Goal: Information Seeking & Learning: Learn about a topic

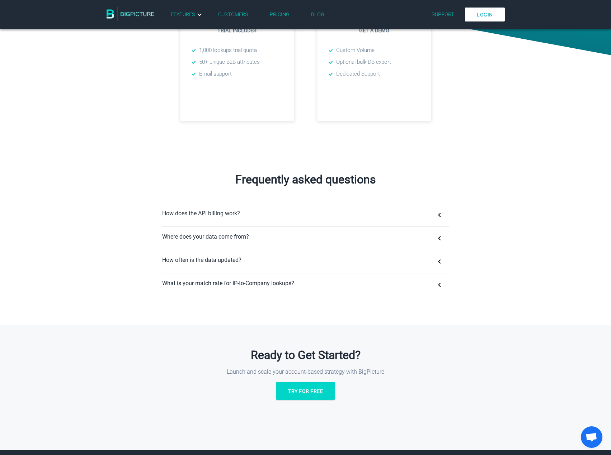
scroll to position [323, 0]
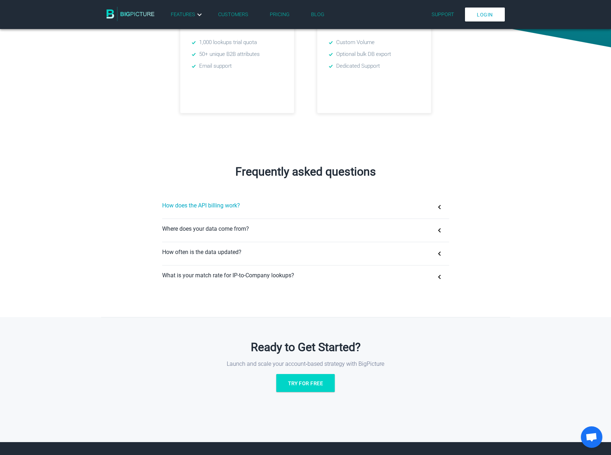
click at [282, 201] on button "How does the API billing work?" at bounding box center [305, 207] width 287 height 23
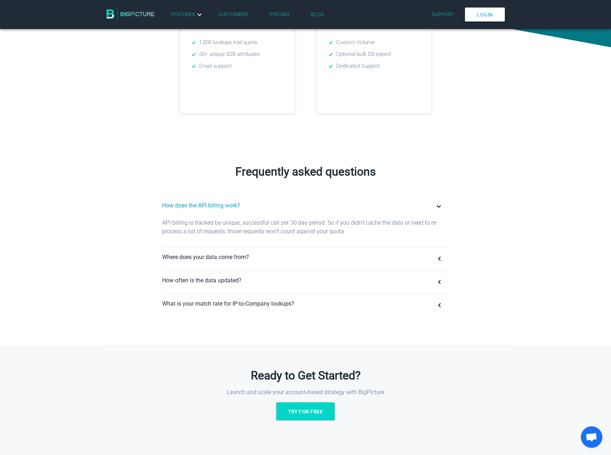
click at [282, 201] on button "How does the API billing work?" at bounding box center [305, 207] width 287 height 23
click at [239, 206] on button "How does the API billing work?" at bounding box center [305, 207] width 287 height 23
click at [438, 211] on button "How does the API billing work?" at bounding box center [305, 207] width 287 height 23
click at [433, 211] on button "How does the API billing work?" at bounding box center [305, 207] width 287 height 23
click at [347, 205] on button "How does the API billing work?" at bounding box center [305, 207] width 287 height 23
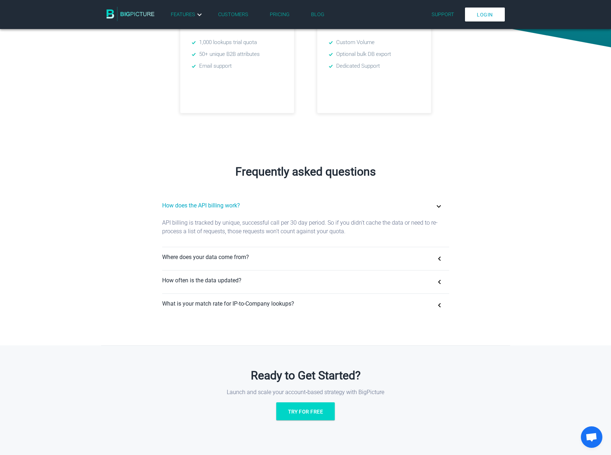
click at [230, 204] on button "How does the API billing work?" at bounding box center [305, 207] width 287 height 23
click at [315, 252] on button "Where does your data come from?" at bounding box center [305, 258] width 287 height 23
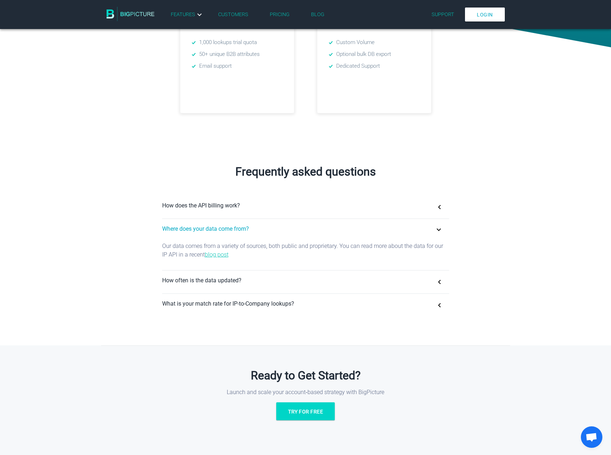
click at [308, 232] on button "Where does your data come from?" at bounding box center [305, 230] width 287 height 23
click at [278, 210] on button "How does the API billing work?" at bounding box center [305, 207] width 287 height 23
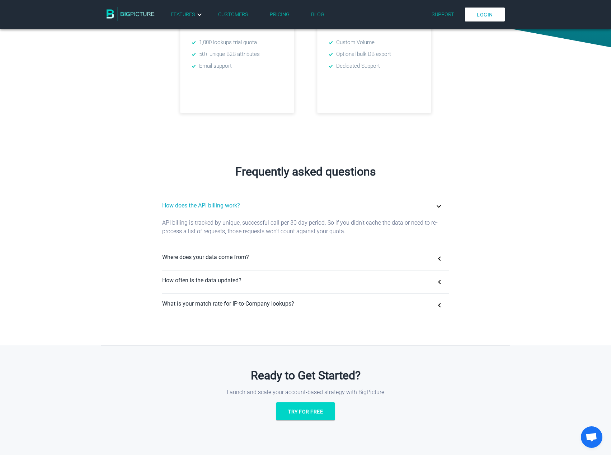
click at [278, 210] on button "How does the API billing work?" at bounding box center [305, 207] width 287 height 23
drag, startPoint x: 438, startPoint y: 203, endPoint x: 438, endPoint y: 211, distance: 8.6
click at [438, 206] on button "How does the API billing work?" at bounding box center [305, 207] width 287 height 23
click at [438, 212] on button "How does the API billing work?" at bounding box center [305, 207] width 287 height 23
click at [399, 213] on button "How does the API billing work?" at bounding box center [305, 207] width 287 height 23
